Goal: Navigation & Orientation: Find specific page/section

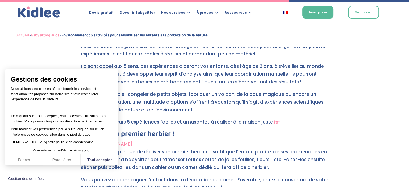
scroll to position [1190, 0]
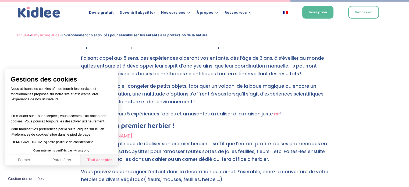
click at [87, 164] on button "Tout accepter" at bounding box center [100, 159] width 38 height 11
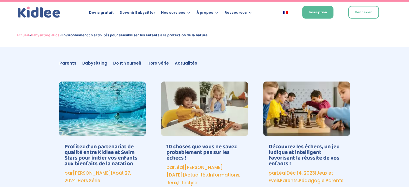
scroll to position [1881, 0]
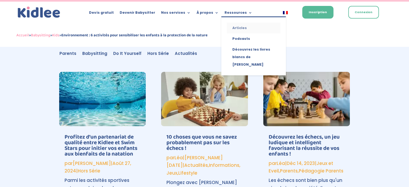
click at [236, 28] on link "Articles" at bounding box center [254, 28] width 54 height 11
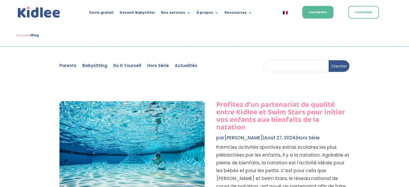
click at [39, 15] on img at bounding box center [38, 12] width 45 height 14
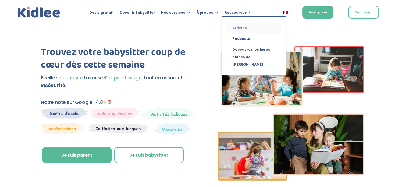
click at [236, 28] on link "Articles" at bounding box center [254, 28] width 54 height 11
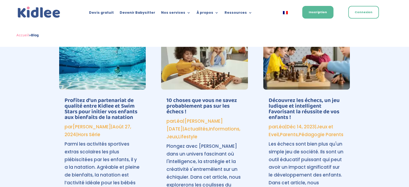
scroll to position [222, 0]
